Goal: Transaction & Acquisition: Purchase product/service

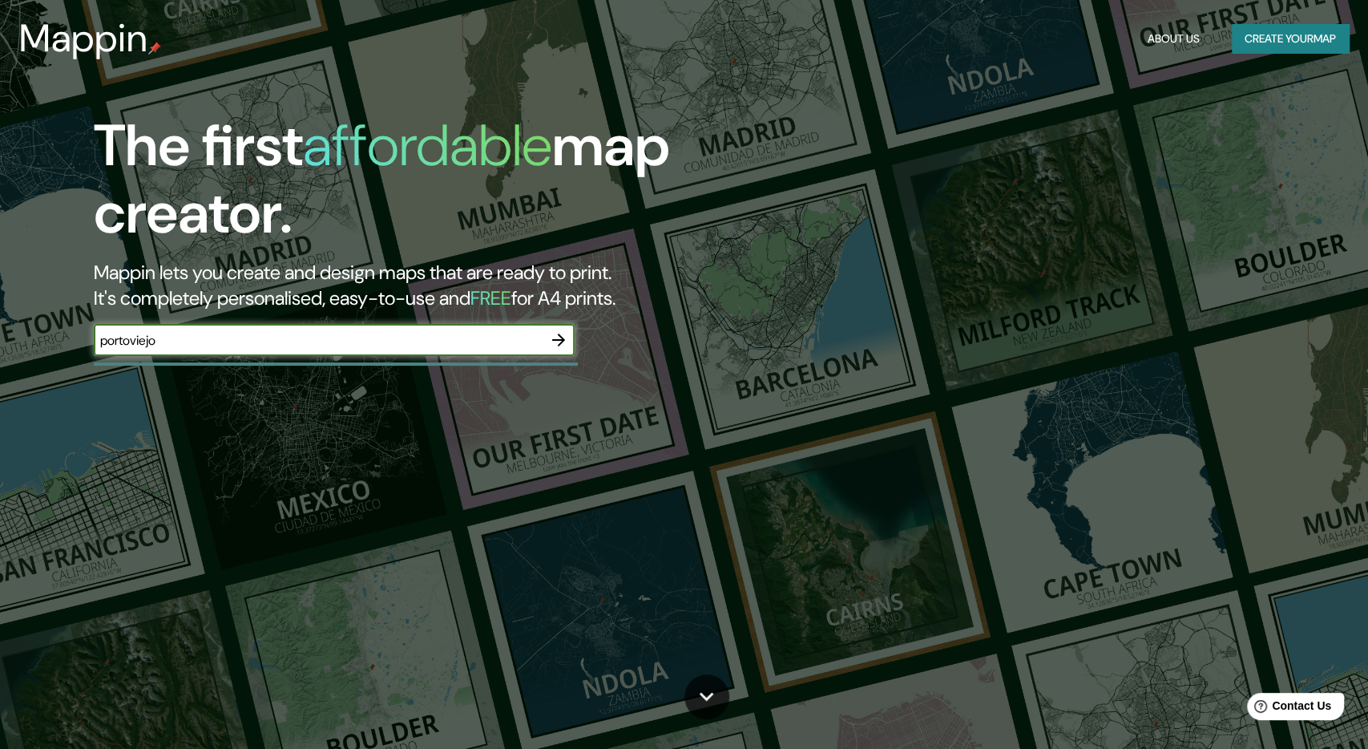
type input "portoviejo"
click at [553, 335] on icon "button" at bounding box center [558, 339] width 19 height 19
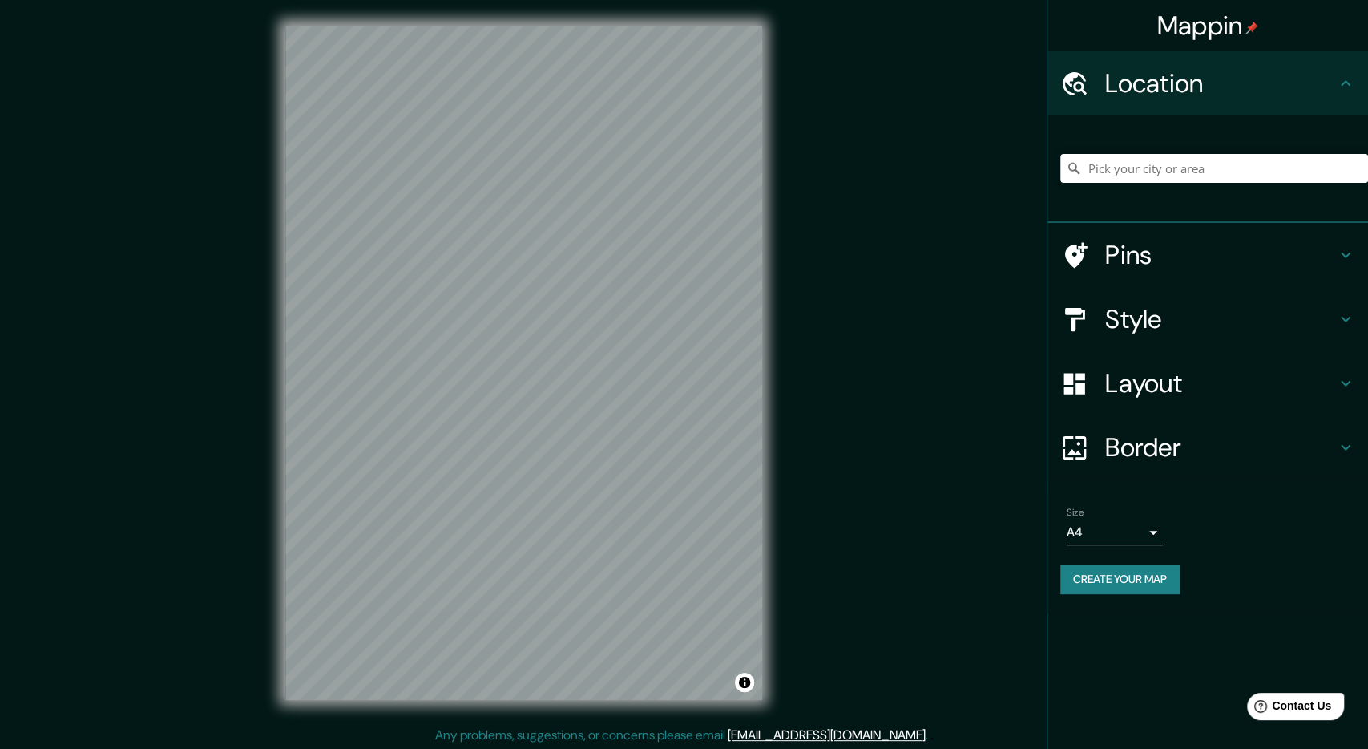
click at [1179, 310] on h4 "Style" at bounding box center [1220, 319] width 231 height 32
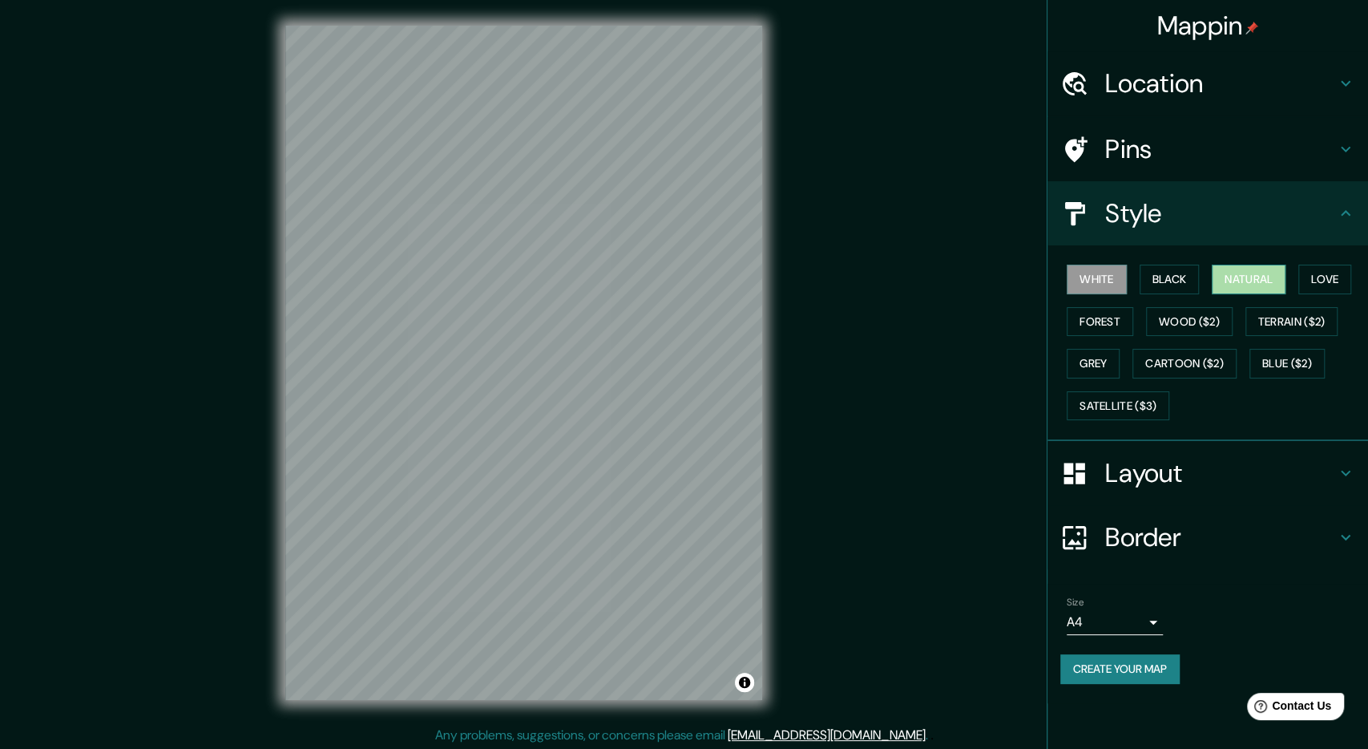
click at [1271, 278] on button "Natural" at bounding box center [1249, 280] width 74 height 30
click at [1323, 273] on button "Love" at bounding box center [1325, 280] width 53 height 30
click at [1171, 84] on h4 "Location" at bounding box center [1220, 83] width 231 height 32
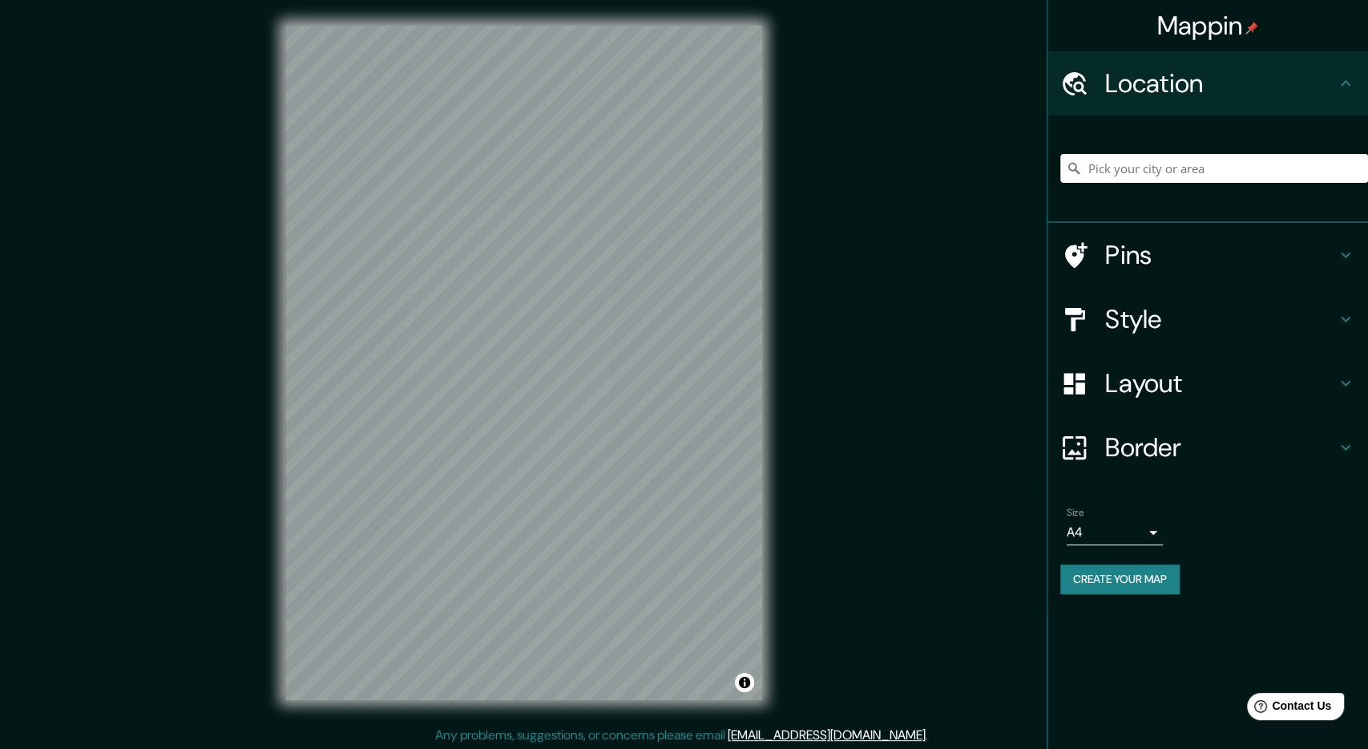
click at [1123, 193] on div at bounding box center [1215, 168] width 308 height 80
click at [1125, 163] on input "Pick your city or area" at bounding box center [1215, 168] width 308 height 29
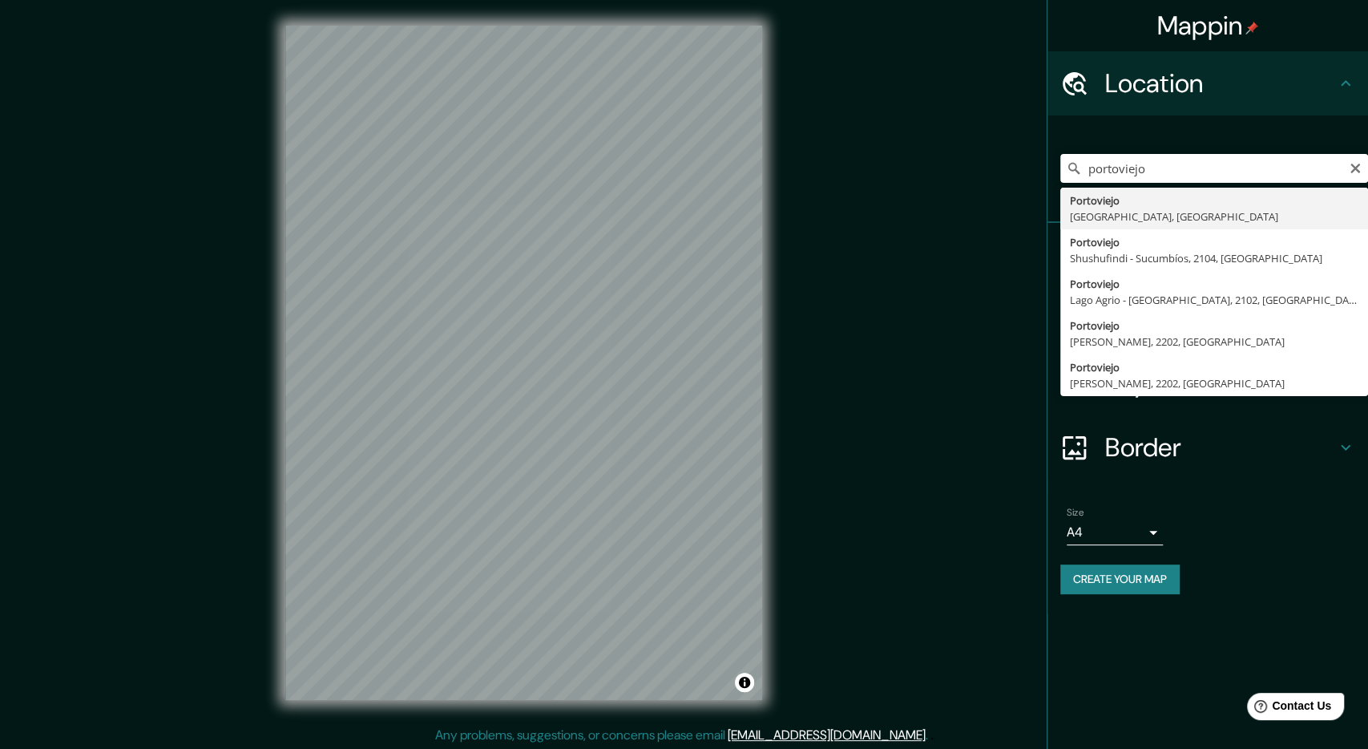
type input "Portoviejo, [GEOGRAPHIC_DATA], [GEOGRAPHIC_DATA]"
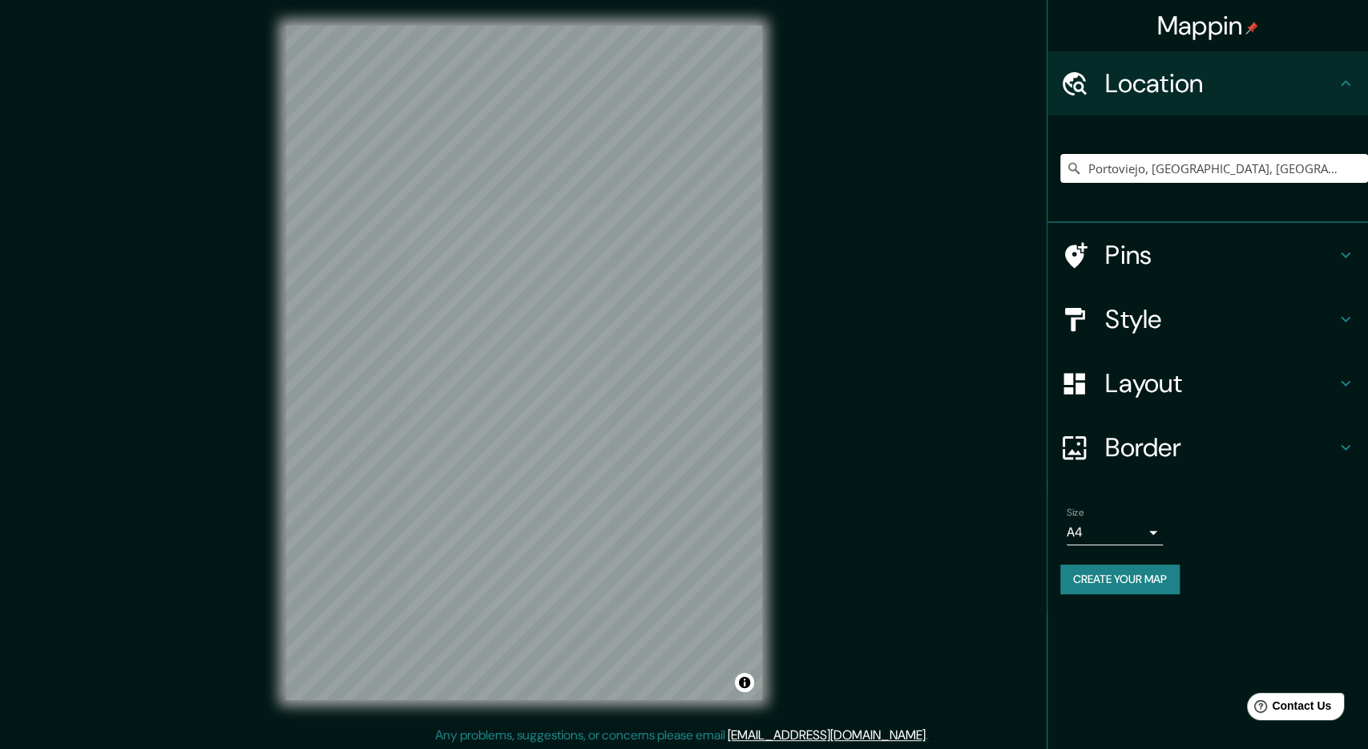
click at [859, 468] on div "Mappin Location [GEOGRAPHIC_DATA], [GEOGRAPHIC_DATA], [GEOGRAPHIC_DATA] Pins St…" at bounding box center [684, 375] width 1368 height 751
click at [923, 325] on div "Mappin Location [GEOGRAPHIC_DATA], [GEOGRAPHIC_DATA], [GEOGRAPHIC_DATA] Pins St…" at bounding box center [684, 375] width 1368 height 751
click at [778, 460] on div "© Mapbox © OpenStreetMap Improve this map" at bounding box center [524, 362] width 528 height 725
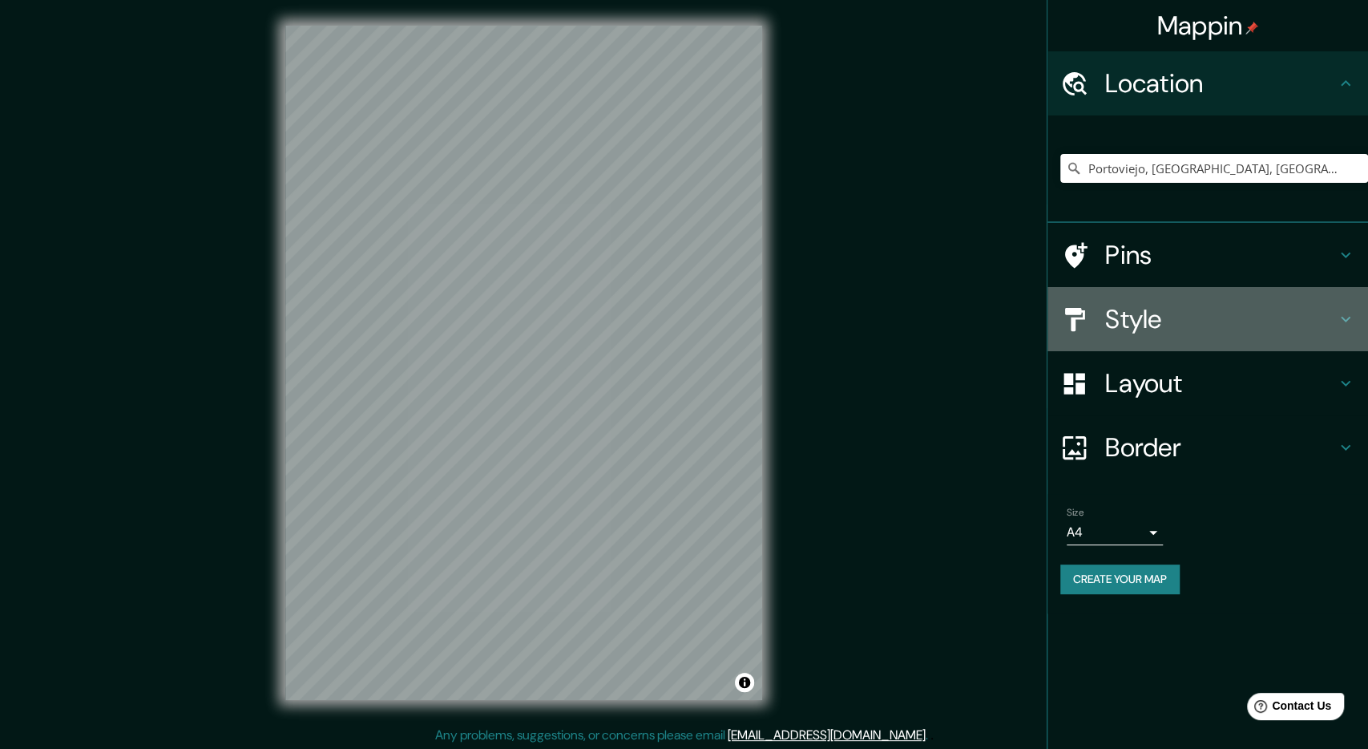
click at [1143, 328] on h4 "Style" at bounding box center [1220, 319] width 231 height 32
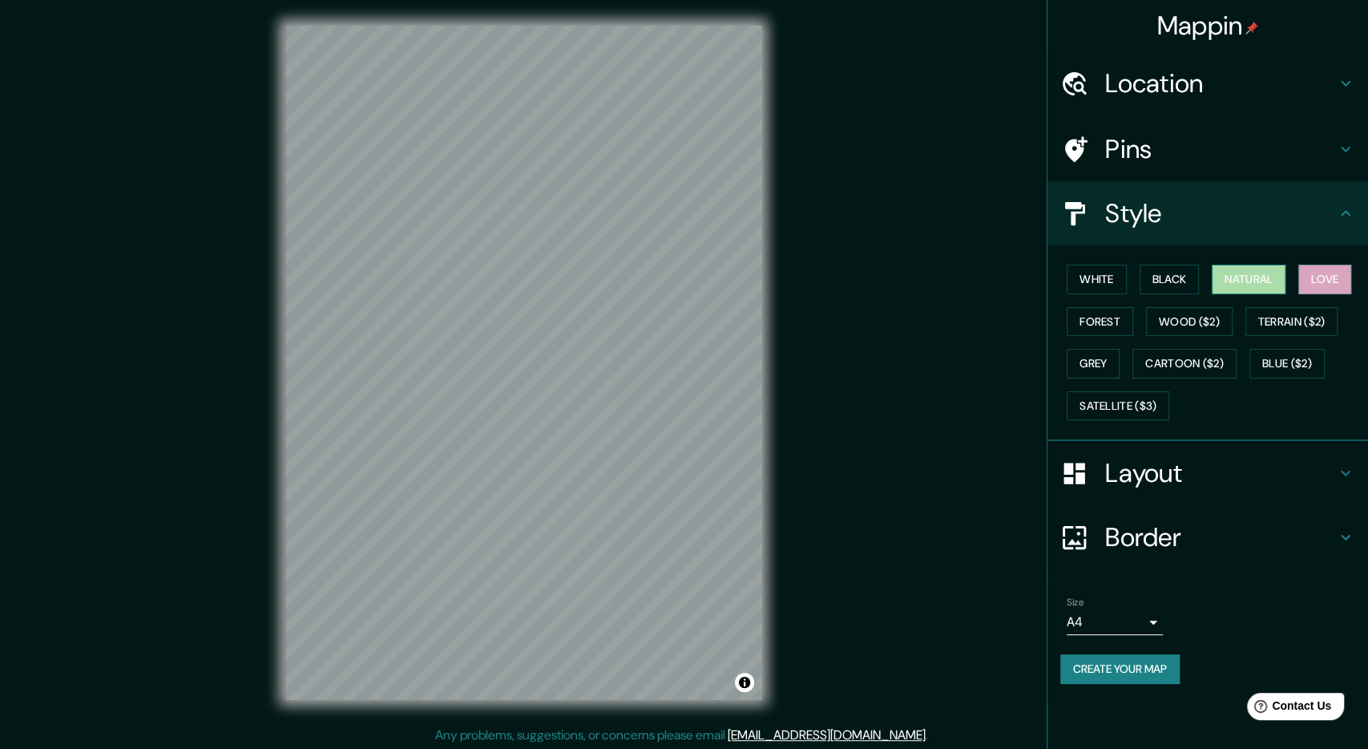
click at [1231, 270] on button "Natural" at bounding box center [1249, 280] width 74 height 30
click at [778, 437] on div "© Mapbox © OpenStreetMap Improve this map" at bounding box center [524, 362] width 528 height 725
click at [1122, 530] on h4 "Border" at bounding box center [1220, 537] width 231 height 32
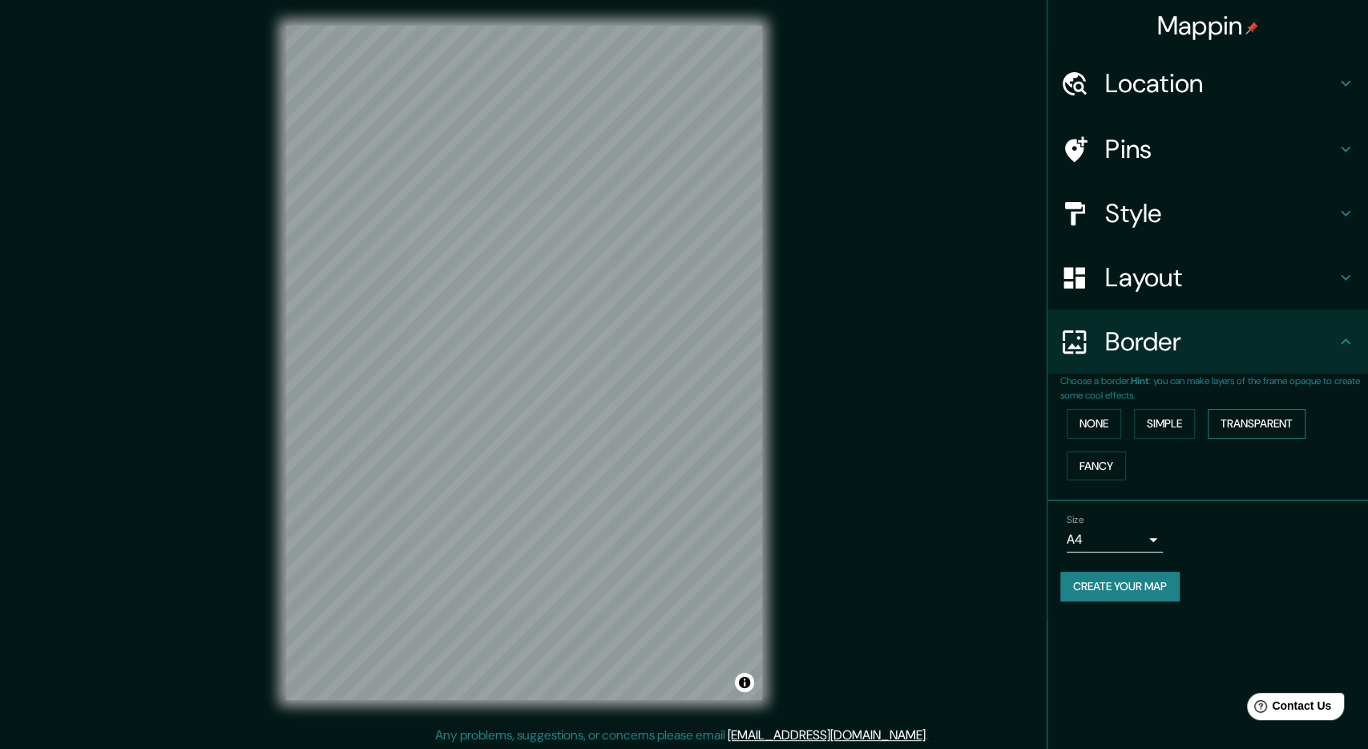
click at [1251, 434] on button "Transparent" at bounding box center [1257, 424] width 98 height 30
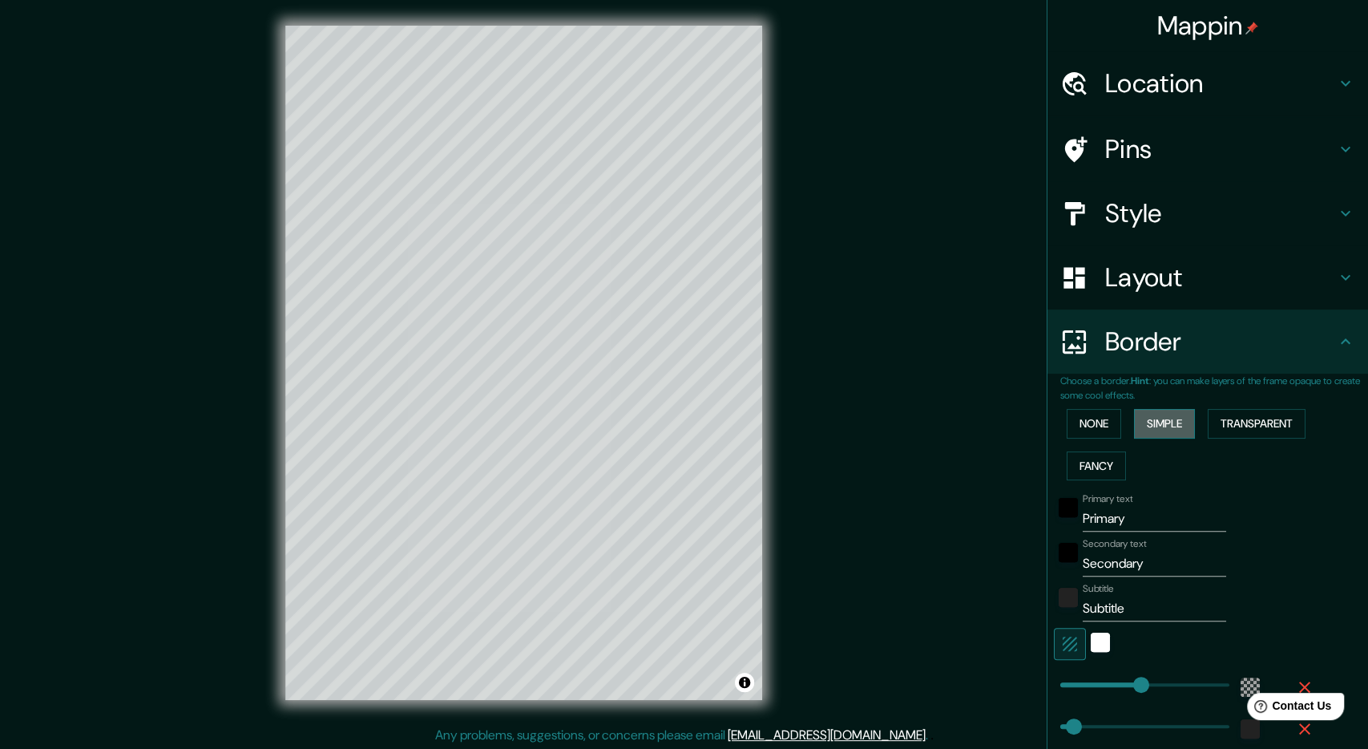
click at [1182, 424] on button "Simple" at bounding box center [1164, 424] width 61 height 30
click at [1104, 422] on button "None" at bounding box center [1094, 424] width 55 height 30
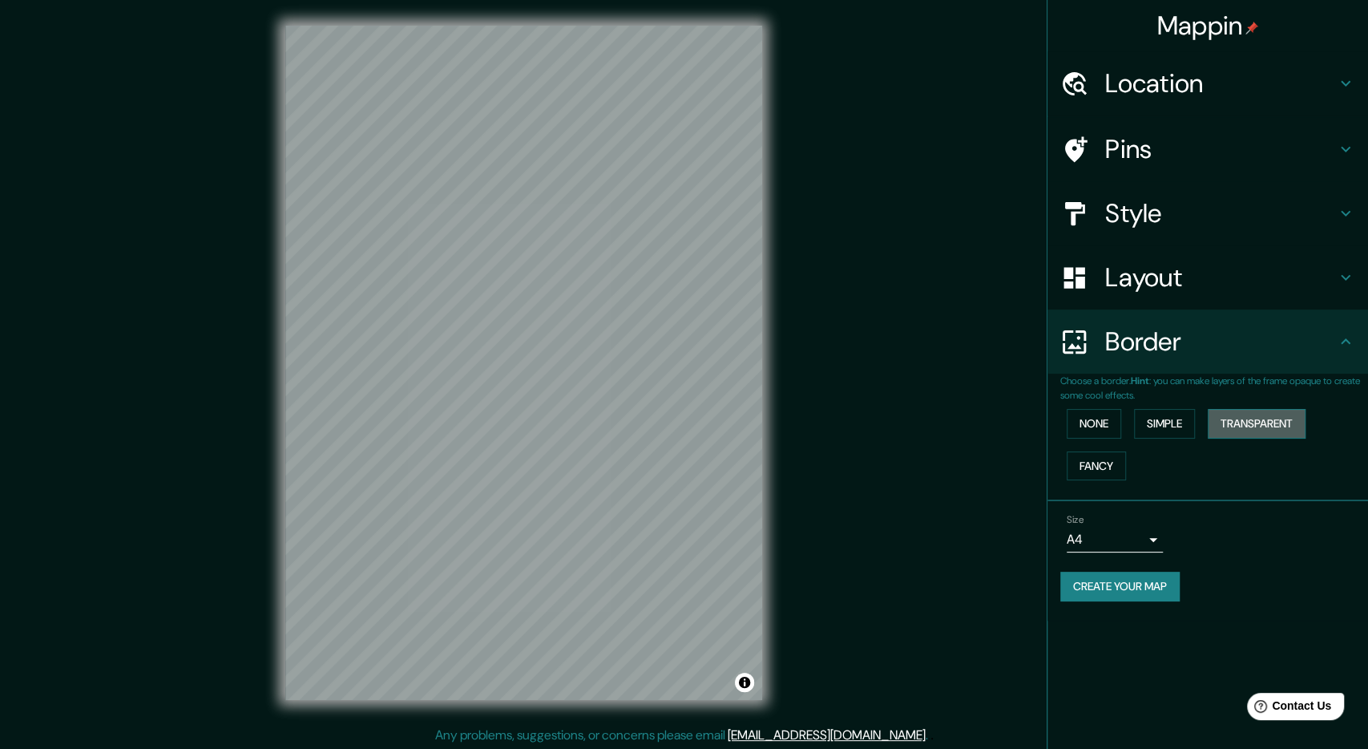
click at [1231, 422] on button "Transparent" at bounding box center [1257, 424] width 98 height 30
